Goal: Task Accomplishment & Management: Manage account settings

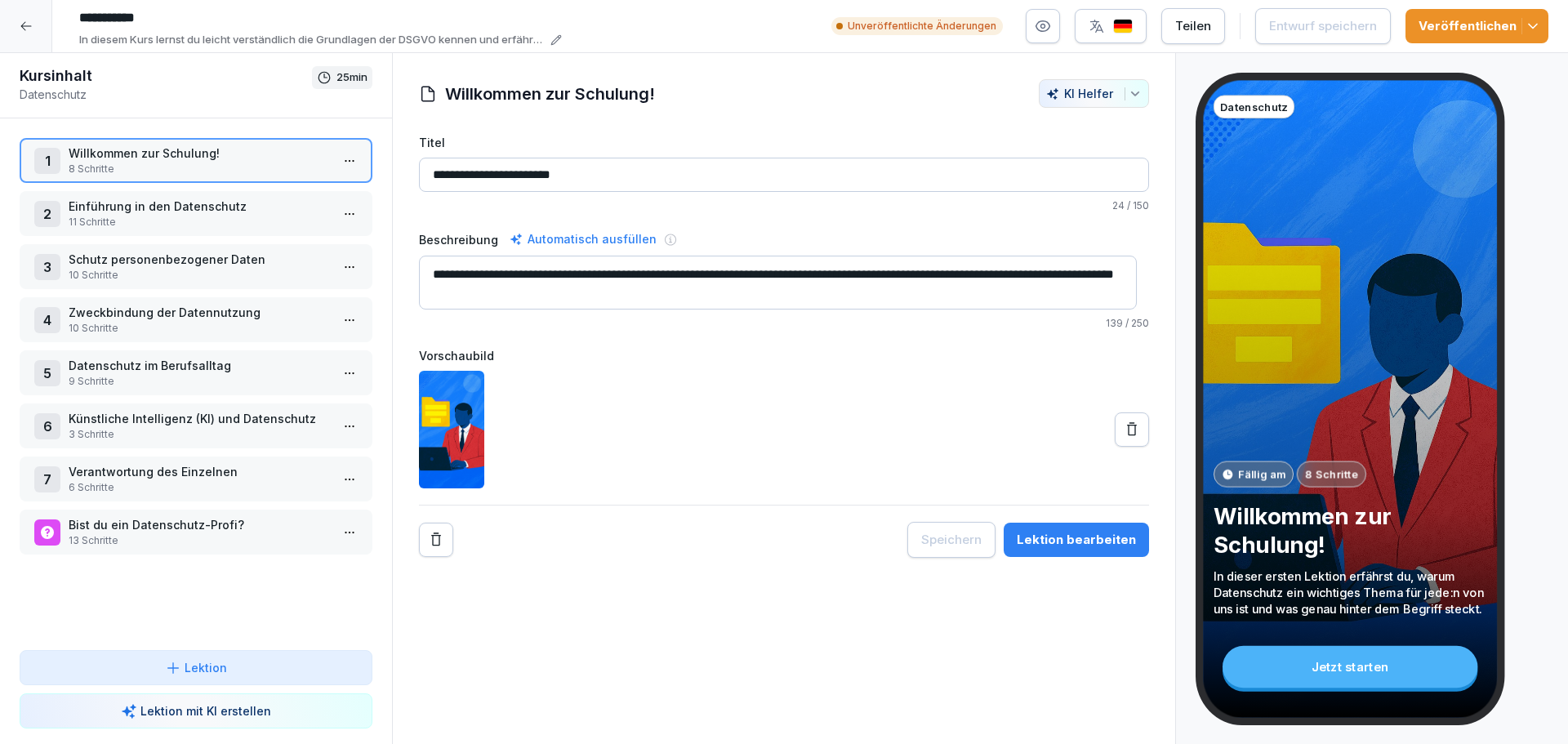
click at [24, 29] on icon at bounding box center [26, 27] width 11 height 9
